Goal: Information Seeking & Learning: Learn about a topic

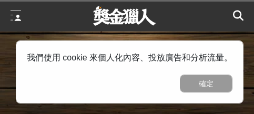
click at [211, 80] on button "確定" at bounding box center [206, 84] width 53 height 18
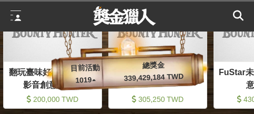
scroll to position [0, 105]
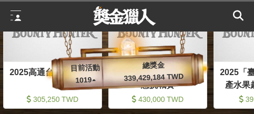
click at [15, 15] on div at bounding box center [16, 16] width 11 height 11
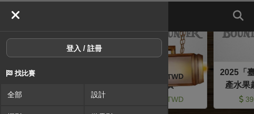
scroll to position [53, 0]
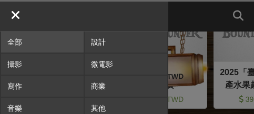
click at [24, 40] on link "全部" at bounding box center [42, 42] width 82 height 21
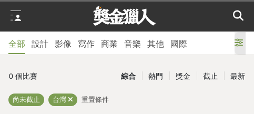
click at [235, 41] on icon at bounding box center [238, 42] width 8 height 8
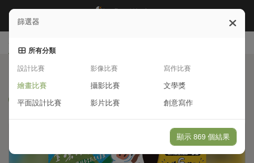
click at [42, 89] on span "繪畫比賽" at bounding box center [31, 85] width 29 height 9
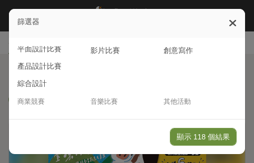
click at [214, 113] on button "顯示 118 個結果" at bounding box center [203, 137] width 67 height 18
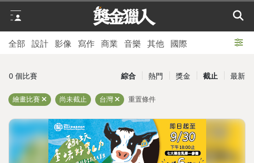
click at [208, 76] on div "截止" at bounding box center [209, 76] width 27 height 18
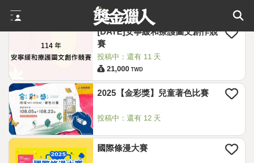
scroll to position [945, 0]
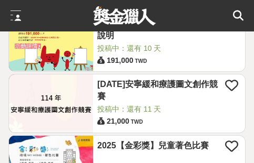
click at [200, 87] on link "[DATE]安寧緩和療護圖文創作競賽" at bounding box center [161, 91] width 128 height 24
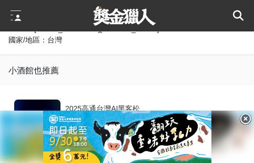
scroll to position [473, 0]
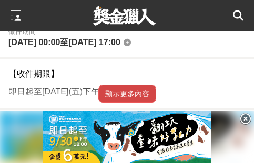
click at [145, 85] on button "顯示更多內容" at bounding box center [127, 94] width 58 height 18
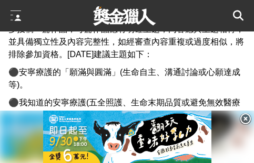
scroll to position [578, 0]
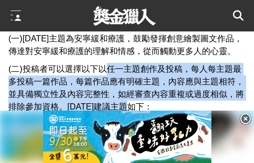
drag, startPoint x: 103, startPoint y: 50, endPoint x: 140, endPoint y: 84, distance: 50.5
click at [140, 84] on span "(二)投稿者可以選擇以下以任一主題創作及投稿，每人每主題最多投稿一篇作品，每篇作品應有明確主題，內容應與主題相符，並具備獨立性及內容完整性，如經審查內容重複或…" at bounding box center [125, 88] width 235 height 47
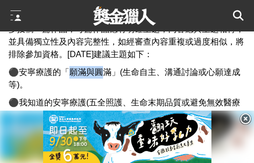
drag, startPoint x: 65, startPoint y: 49, endPoint x: 106, endPoint y: 49, distance: 40.4
click at [104, 68] on span "⚫安寧療護的「願滿與圓滿」(生命自主、溝通討論或心願達成等)。" at bounding box center [124, 79] width 232 height 22
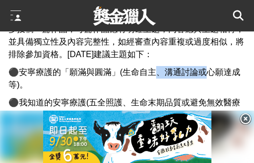
drag, startPoint x: 153, startPoint y: 49, endPoint x: 207, endPoint y: 53, distance: 53.7
click at [205, 68] on span "⚫安寧療護的「願滿與圓滿」(生命自主、溝通討論或心願達成等)。" at bounding box center [124, 79] width 232 height 22
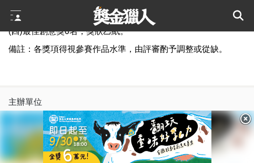
scroll to position [1523, 0]
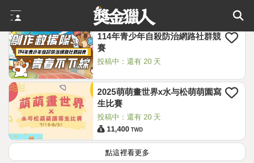
scroll to position [1575, 0]
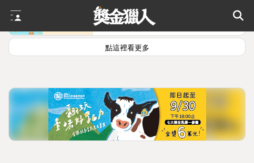
drag, startPoint x: 159, startPoint y: 44, endPoint x: 182, endPoint y: 16, distance: 36.2
click at [159, 44] on button "點這裡看更多" at bounding box center [126, 47] width 237 height 18
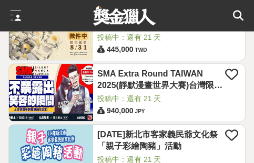
scroll to position [1680, 0]
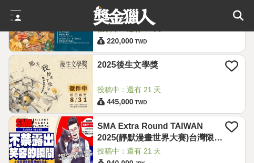
click at [142, 64] on link "2025後生文學獎" at bounding box center [161, 65] width 128 height 12
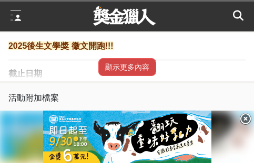
click at [134, 69] on button "顯示更多內容" at bounding box center [127, 67] width 58 height 18
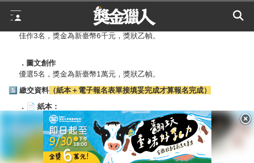
scroll to position [1155, 0]
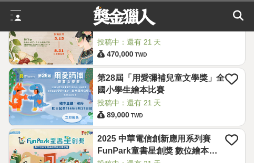
scroll to position [2153, 0]
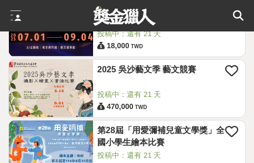
click at [135, 71] on link "2025 吳沙藝文季 藝文競賽" at bounding box center [161, 70] width 128 height 12
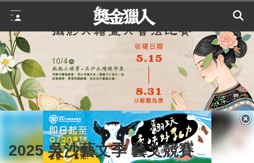
scroll to position [210, 0]
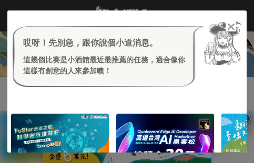
click at [228, 25] on icon at bounding box center [231, 27] width 8 height 11
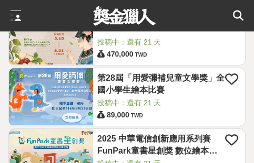
scroll to position [2153, 0]
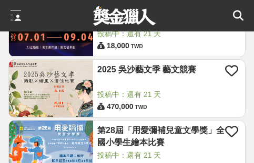
click at [120, 68] on link "2025 吳沙藝文季 藝文競賽" at bounding box center [161, 70] width 128 height 12
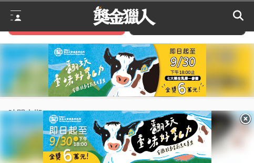
scroll to position [525, 0]
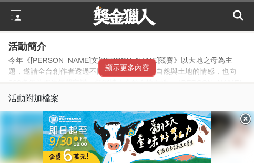
click at [127, 66] on button "顯示更多內容" at bounding box center [127, 68] width 58 height 18
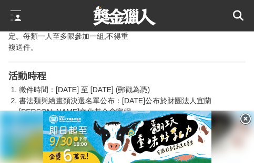
scroll to position [893, 0]
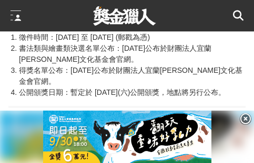
click at [76, 51] on li "書法類與繪畫類決選名單公布：[DATE]公布於財團法人宜蘭[PERSON_NAME]文化基金會官網。" at bounding box center [132, 54] width 226 height 22
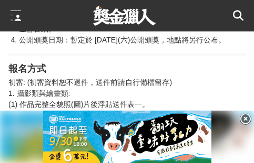
scroll to position [998, 0]
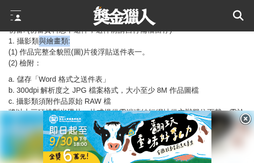
drag, startPoint x: 36, startPoint y: 55, endPoint x: 70, endPoint y: 57, distance: 34.2
click at [70, 57] on p "初審: (初審資料恕不退件，送件前請自行備檔留存) 1. 攝影類與繪畫類: (1) 作品完整全貌照(圖)片後浮貼送件表一。 (2) 檢附：" at bounding box center [126, 47] width 237 height 44
click at [83, 62] on p "初審: (初審資料恕不退件，送件前請自行備檔留存) 1. 攝影類與繪畫類: (1) 作品完整全貌照(圖)片後浮貼送件表一。 (2) 檢附：" at bounding box center [126, 47] width 237 height 44
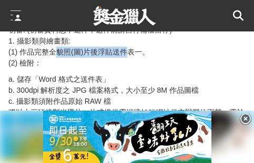
drag, startPoint x: 60, startPoint y: 66, endPoint x: 132, endPoint y: 66, distance: 71.9
click at [132, 66] on p "初審: (初審資料恕不退件，送件前請自行備檔留存) 1. 攝影類與繪畫類: (1) 作品完整全貌照(圖)片後浮貼送件表一。 (2) 檢附：" at bounding box center [126, 47] width 237 height 44
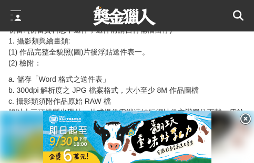
click at [154, 69] on p "初審: (初審資料恕不退件，送件前請自行備檔留存) 1. 攝影類與繪畫類: (1) 作品完整全貌照(圖)片後浮貼送件表一。 (2) 檢附：" at bounding box center [126, 47] width 237 height 44
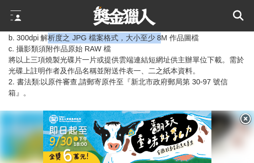
drag, startPoint x: 46, startPoint y: 51, endPoint x: 170, endPoint y: 49, distance: 124.5
click at [167, 49] on p "a. 儲存「Word 格式之送件表」 b. 300dpi 解析度之 JPG 檔案格式，大小至少 8M 作品圖檔 c. 攝影類須附作品原始 RAW 檔 將以上三…" at bounding box center [126, 66] width 237 height 88
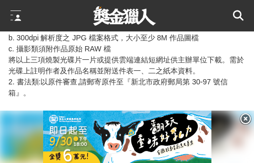
click at [76, 67] on p "a. 儲存「Word 格式之送件表」 b. 300dpi 解析度之 JPG 檔案格式，大小至少 8M 作品圖檔 c. 攝影類須附作品原始 RAW 檔 將以上三…" at bounding box center [126, 66] width 237 height 88
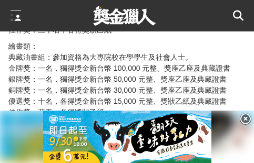
scroll to position [1733, 0]
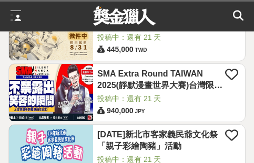
scroll to position [2153, 0]
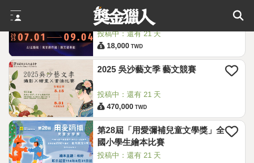
click at [120, 73] on link "2025 吳沙藝文季 藝文競賽" at bounding box center [161, 70] width 128 height 12
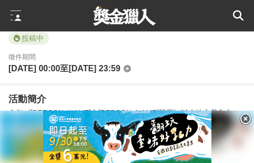
scroll to position [525, 0]
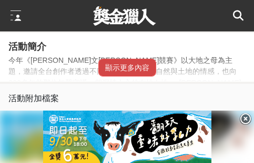
click at [148, 77] on button "顯示更多內容" at bounding box center [127, 68] width 58 height 18
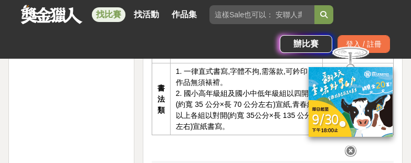
scroll to position [1155, 0]
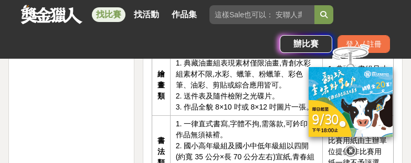
click at [253, 113] on icon at bounding box center [351, 151] width 12 height 12
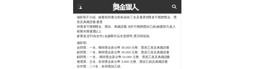
scroll to position [1659, 0]
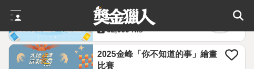
scroll to position [2415, 0]
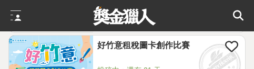
click at [165, 46] on link "好竹意租稅圖卡創作比賽" at bounding box center [161, 46] width 128 height 12
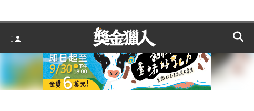
scroll to position [158, 0]
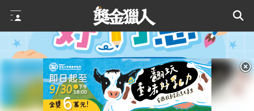
drag, startPoint x: 245, startPoint y: 66, endPoint x: 238, endPoint y: 68, distance: 6.5
click at [244, 66] on icon at bounding box center [245, 67] width 12 height 12
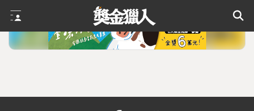
scroll to position [2993, 0]
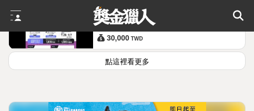
click at [164, 59] on button "點這裡看更多" at bounding box center [126, 60] width 237 height 18
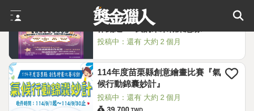
scroll to position [4410, 0]
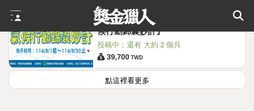
click at [158, 80] on button "點這裡看更多" at bounding box center [126, 79] width 237 height 18
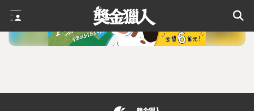
scroll to position [5880, 0]
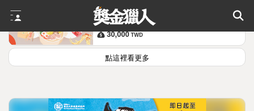
click at [175, 55] on button "點這裡看更多" at bounding box center [126, 57] width 237 height 18
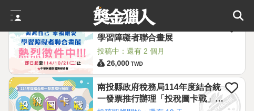
scroll to position [6038, 0]
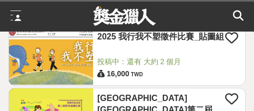
scroll to position [5093, 0]
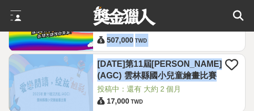
drag, startPoint x: 253, startPoint y: 57, endPoint x: 259, endPoint y: 27, distance: 31.1
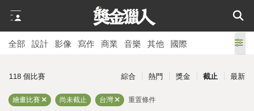
click at [239, 43] on icon at bounding box center [238, 42] width 8 height 8
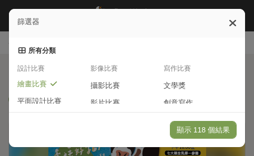
drag, startPoint x: 42, startPoint y: 83, endPoint x: 48, endPoint y: 91, distance: 10.1
click at [43, 82] on span "繪畫比賽" at bounding box center [31, 84] width 29 height 9
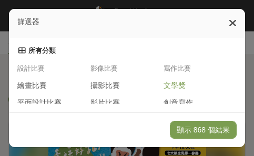
drag, startPoint x: 176, startPoint y: 85, endPoint x: 174, endPoint y: 97, distance: 12.2
click at [176, 86] on span "文學獎" at bounding box center [174, 85] width 22 height 9
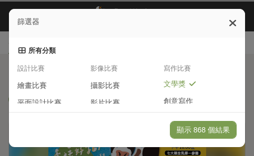
click at [173, 102] on span "創意寫作" at bounding box center [177, 101] width 29 height 9
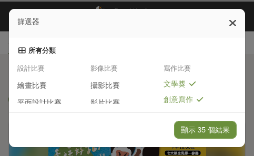
drag, startPoint x: 193, startPoint y: 128, endPoint x: 195, endPoint y: 49, distance: 78.8
click at [193, 113] on button "顯示 35 個結果" at bounding box center [205, 130] width 62 height 18
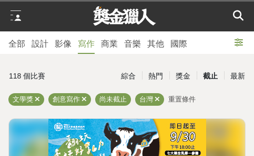
click at [205, 77] on div "截止" at bounding box center [209, 76] width 27 height 18
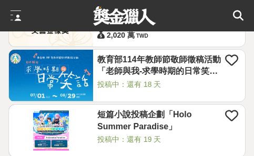
scroll to position [893, 0]
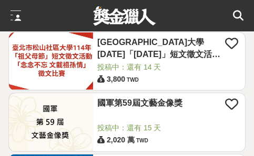
click at [143, 106] on link "國軍第59屆文藝金像獎" at bounding box center [161, 104] width 128 height 12
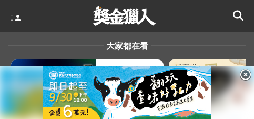
scroll to position [210, 0]
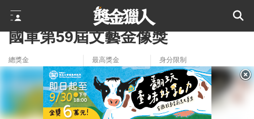
click at [244, 74] on icon at bounding box center [245, 75] width 12 height 12
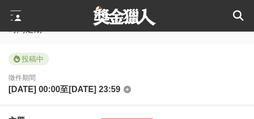
scroll to position [473, 0]
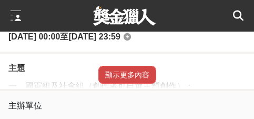
click at [132, 76] on button "顯示更多內容" at bounding box center [127, 75] width 58 height 18
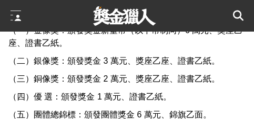
scroll to position [2239, 0]
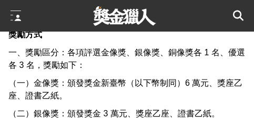
click at [207, 79] on p "（一）金像獎：頒發獎金新臺幣（以下幣制同）6 萬元、獎座乙座、證書乙紙。" at bounding box center [126, 89] width 237 height 25
click at [211, 88] on span "（一）金像獎：頒發獎金新臺幣（以下幣制同）6 萬元、獎座乙座、證書乙紙。" at bounding box center [125, 89] width 234 height 22
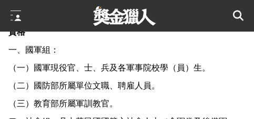
scroll to position [926, 0]
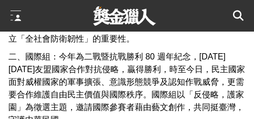
scroll to position [594, 0]
